Goal: Task Accomplishment & Management: Manage account settings

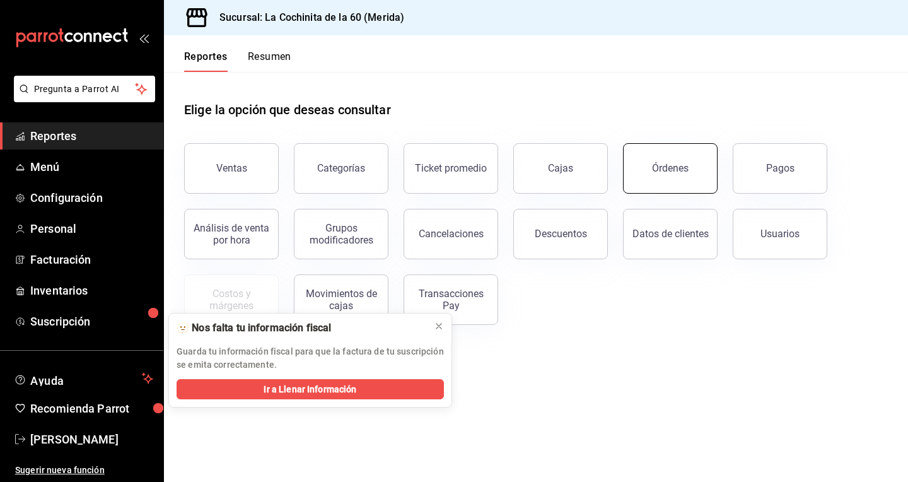
click at [688, 177] on button "Órdenes" at bounding box center [670, 168] width 95 height 50
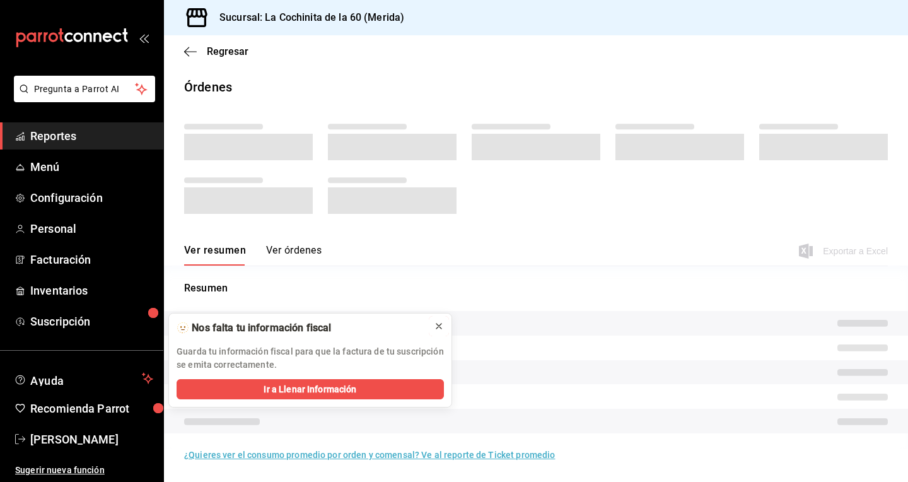
click at [441, 327] on icon at bounding box center [439, 326] width 10 height 10
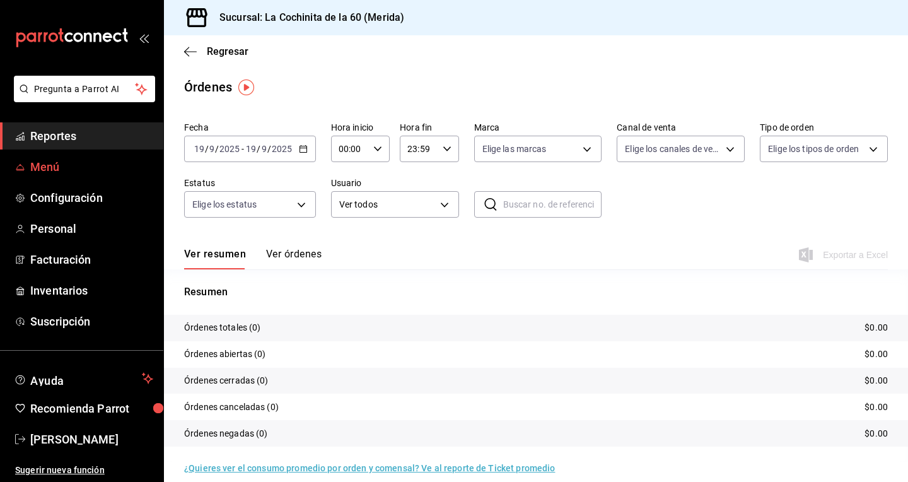
click at [42, 161] on span "Menú" at bounding box center [91, 166] width 123 height 17
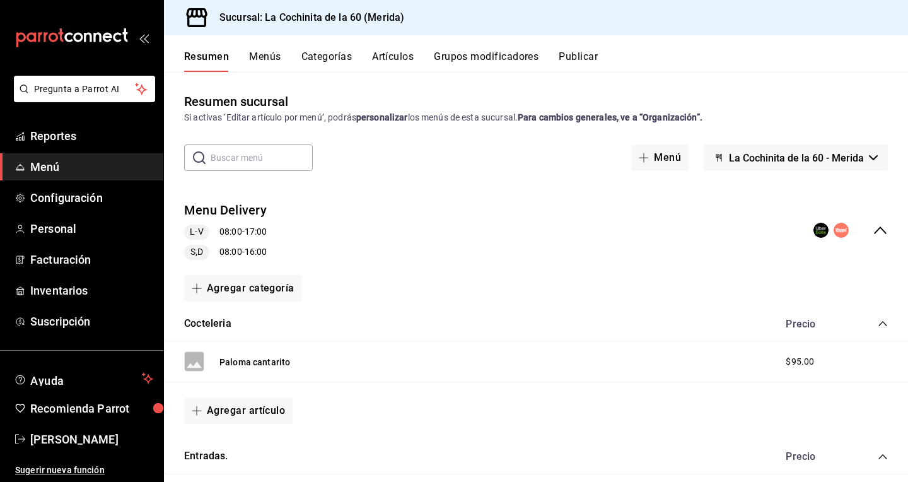
click at [267, 57] on button "Menús" at bounding box center [265, 60] width 32 height 21
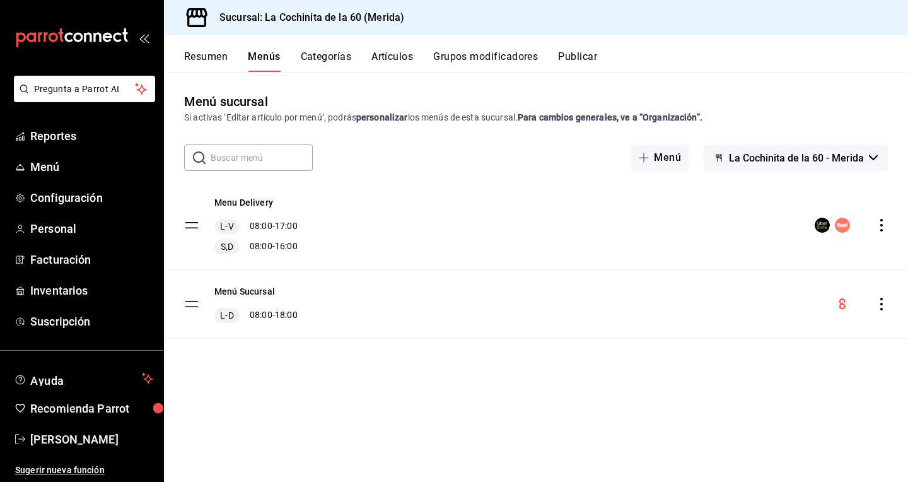
click at [219, 53] on button "Resumen" at bounding box center [206, 60] width 44 height 21
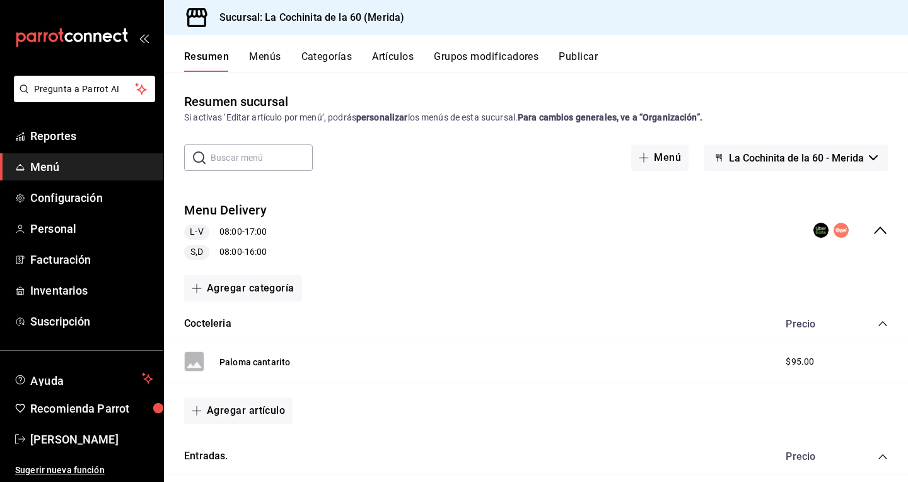
click at [403, 59] on button "Artículos" at bounding box center [393, 60] width 42 height 21
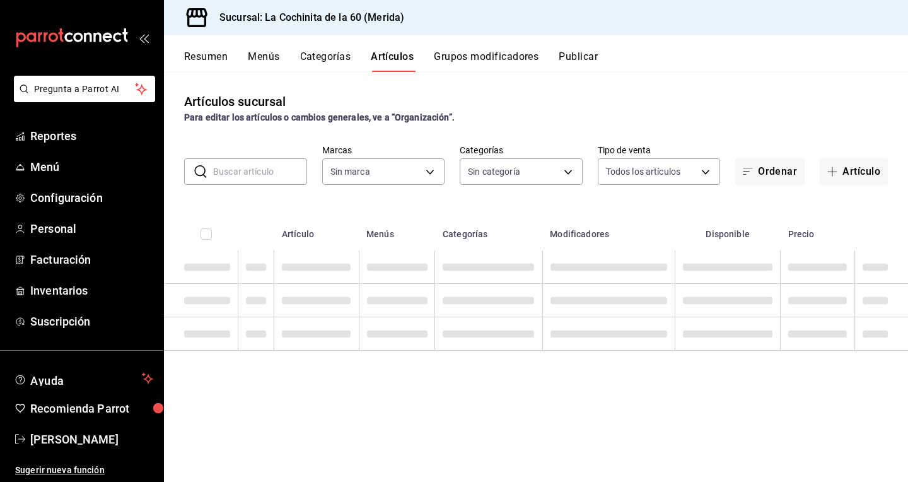
type input "268ce8d1-4722-4411-a626-51c418737468"
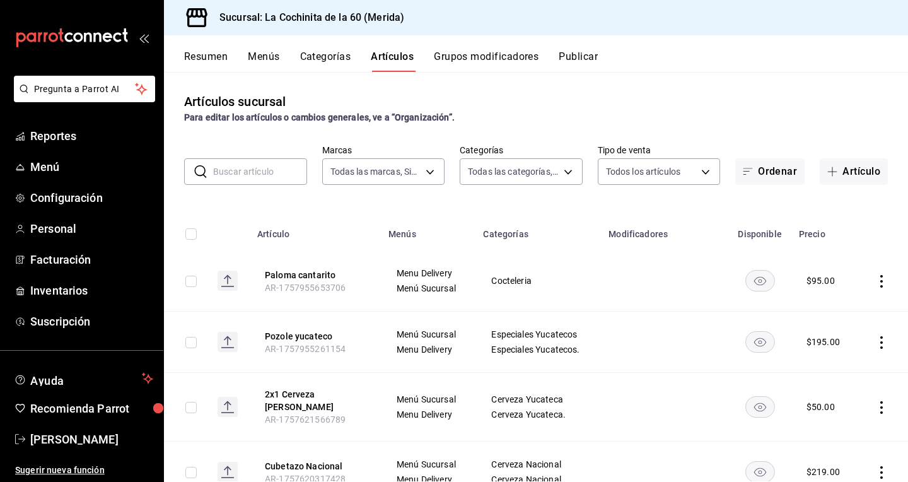
type input "0ea86ccc-9aee-4c85-9326-ddb47e5d3876,cf8b5d9a-166c-4b97-a20e-5714138213e1,9b19a…"
click at [227, 406] on icon at bounding box center [227, 406] width 1 height 8
click at [391, 59] on button "Artículos" at bounding box center [392, 60] width 43 height 21
click at [293, 402] on button "2x1 Cerveza [PERSON_NAME]" at bounding box center [315, 400] width 101 height 25
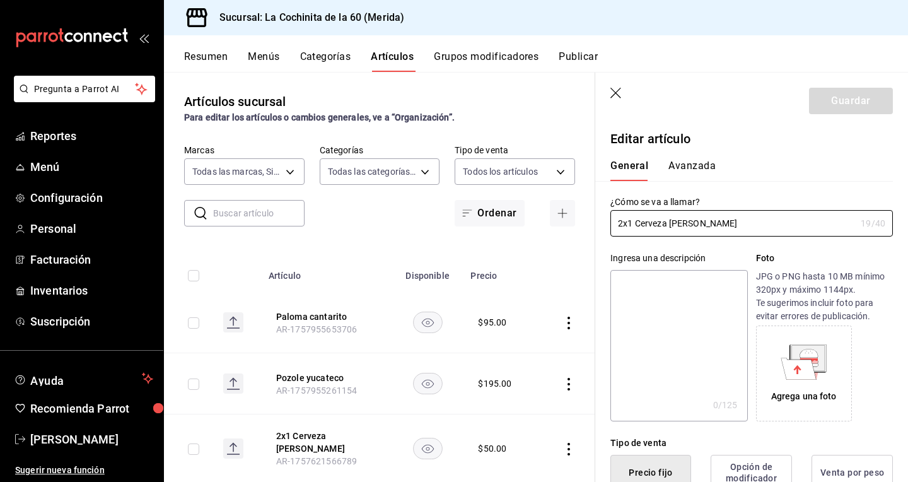
type input "$50.00"
click at [786, 383] on div "Agrega una foto" at bounding box center [804, 374] width 90 height 90
click at [793, 377] on icon at bounding box center [798, 368] width 35 height 21
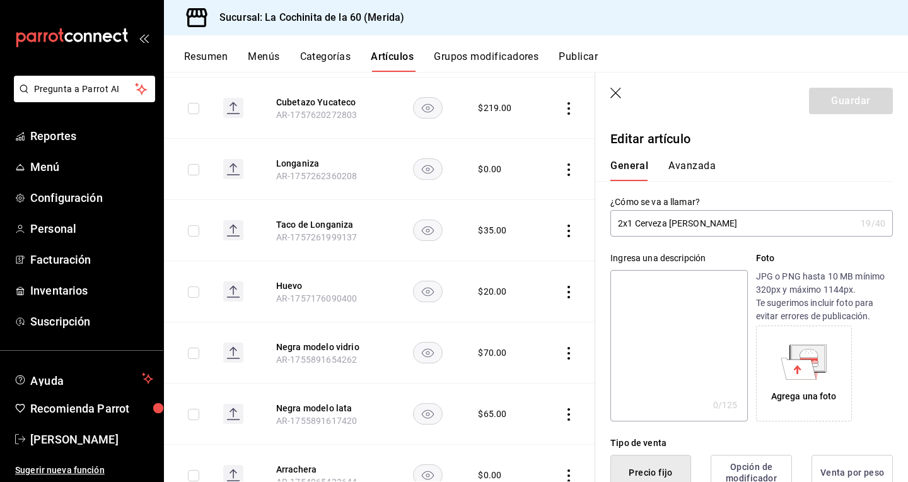
scroll to position [469, 0]
click at [301, 168] on span "AR-1757262360208" at bounding box center [316, 173] width 81 height 10
click at [303, 155] on button "Longaniza" at bounding box center [326, 161] width 101 height 13
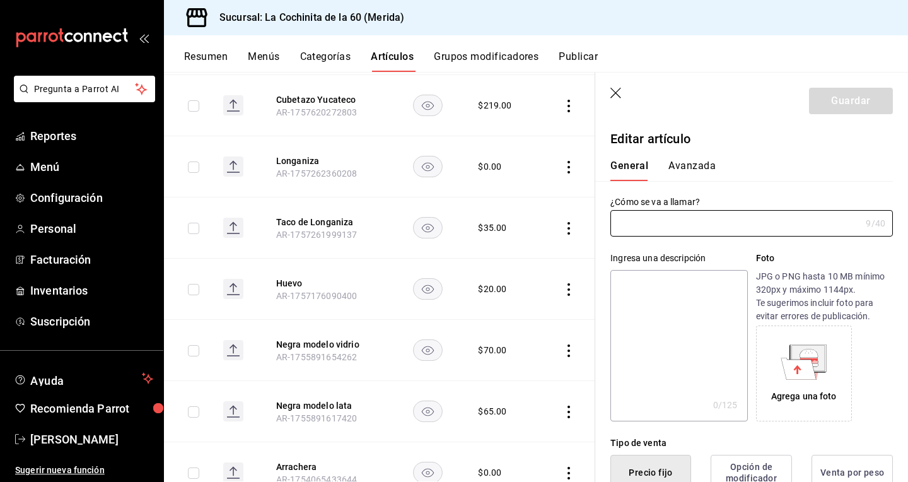
type input "Longaniza"
type input "$0.00"
type input "AR-1757262360208"
click at [804, 365] on icon at bounding box center [798, 368] width 35 height 21
click at [800, 388] on div "Agrega una foto" at bounding box center [804, 374] width 90 height 90
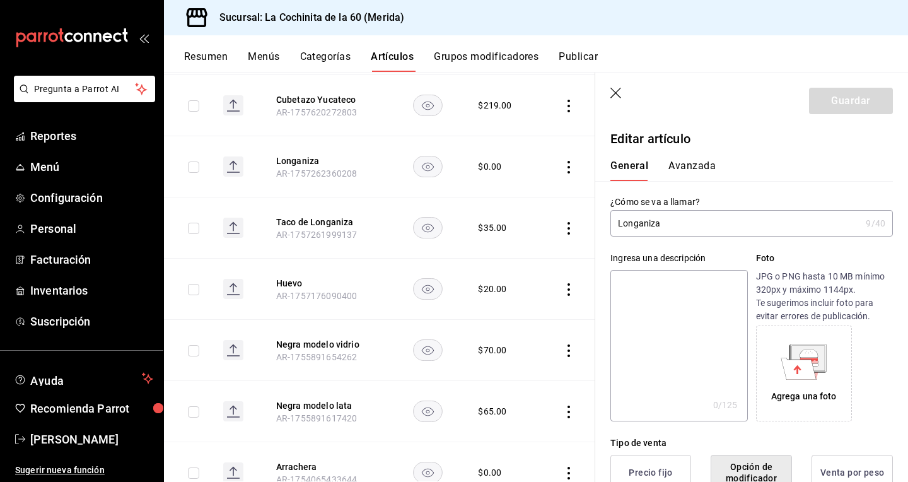
click at [807, 379] on div "Agrega una foto" at bounding box center [804, 374] width 90 height 90
click at [788, 383] on div "Agrega una foto" at bounding box center [804, 374] width 90 height 90
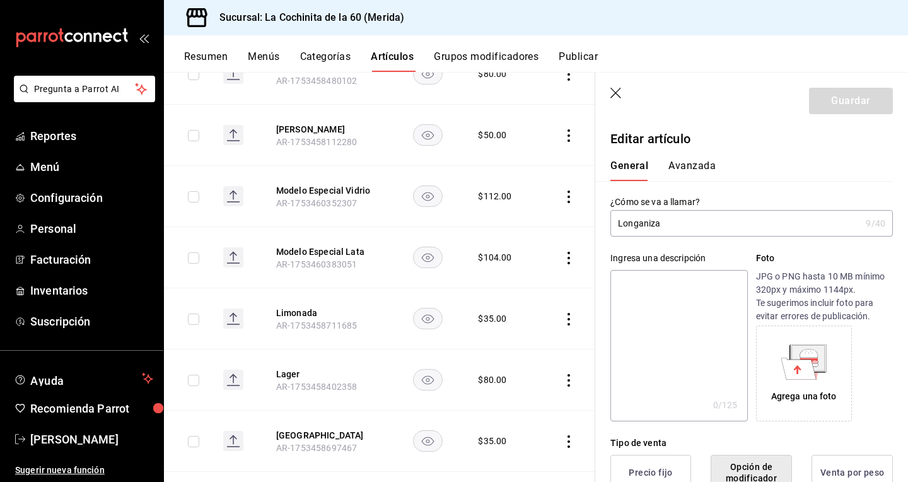
scroll to position [157, 0]
